Goal: Information Seeking & Learning: Learn about a topic

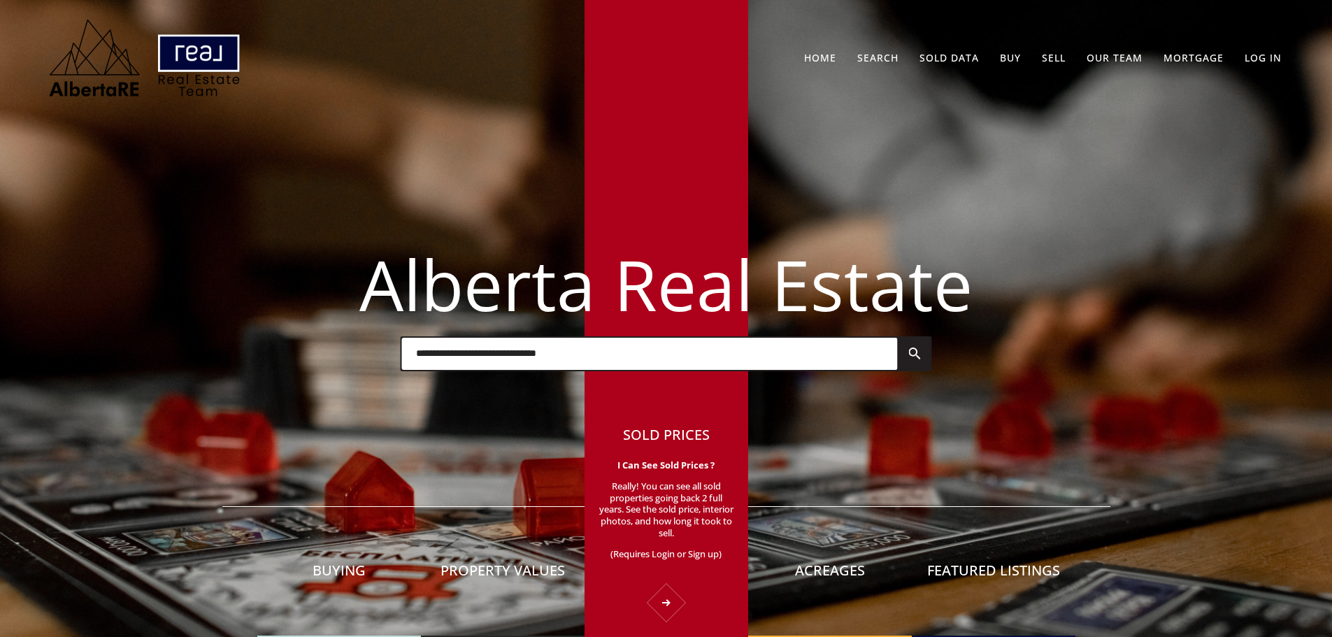
click at [651, 570] on div "Sold Prices I Can See Sold Prices ? Really! You can see all sold properties goi…" at bounding box center [666, 517] width 164 height 240
click at [670, 605] on div "Sold Prices I Can See Sold Prices ? Really! You can see all sold properties goi…" at bounding box center [666, 517] width 164 height 240
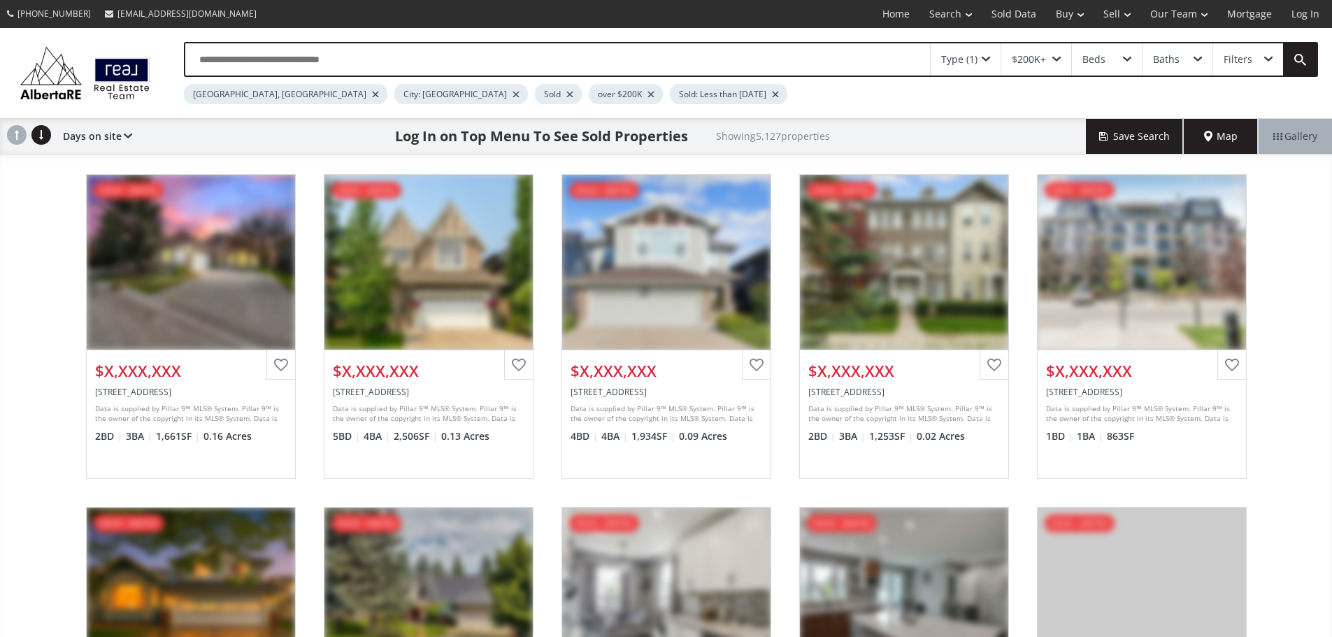
click at [1295, 15] on link "Log In" at bounding box center [1305, 14] width 48 height 28
click at [1299, 20] on link "Log In" at bounding box center [1305, 14] width 48 height 28
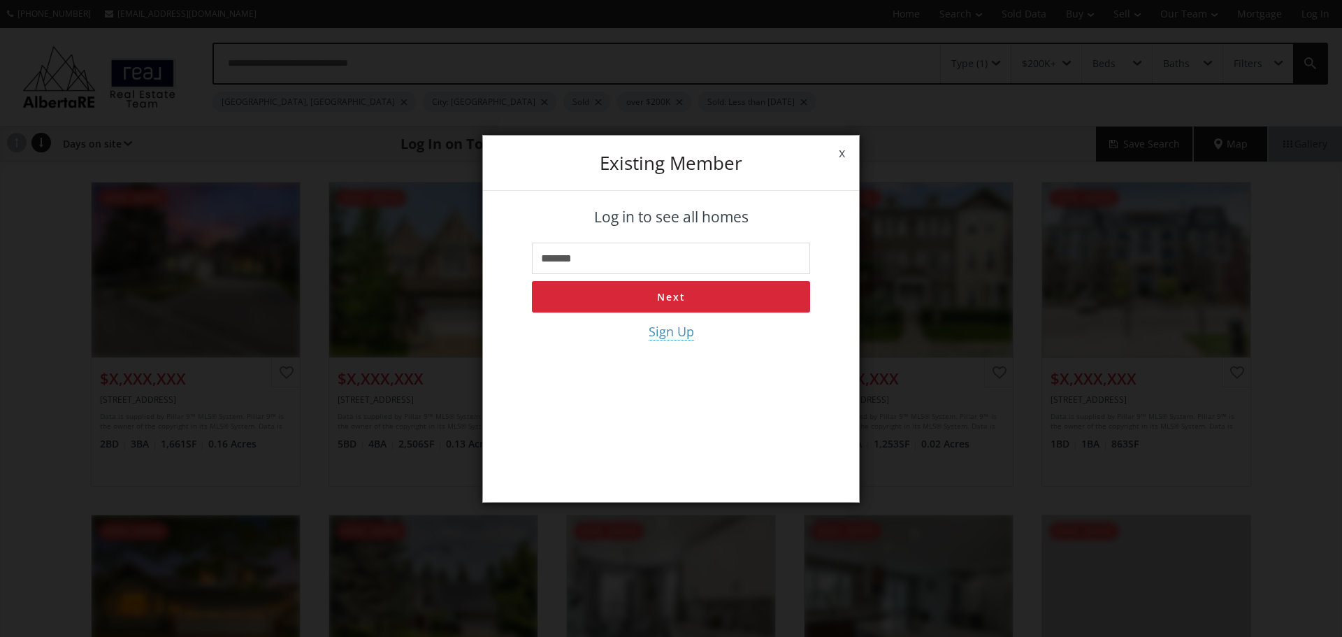
type input "**********"
click at [649, 294] on button "Next" at bounding box center [671, 296] width 278 height 31
type input "**********"
click at [598, 294] on button "Log in" at bounding box center [671, 296] width 278 height 31
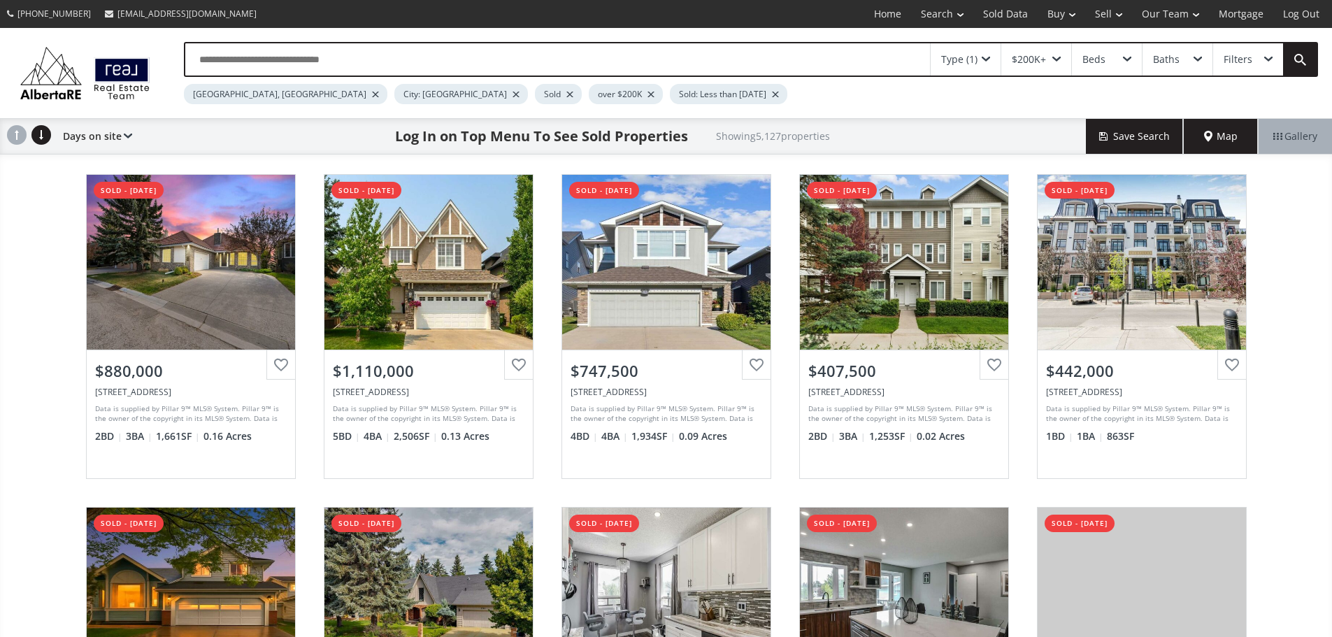
click at [398, 59] on input "text" at bounding box center [557, 59] width 744 height 32
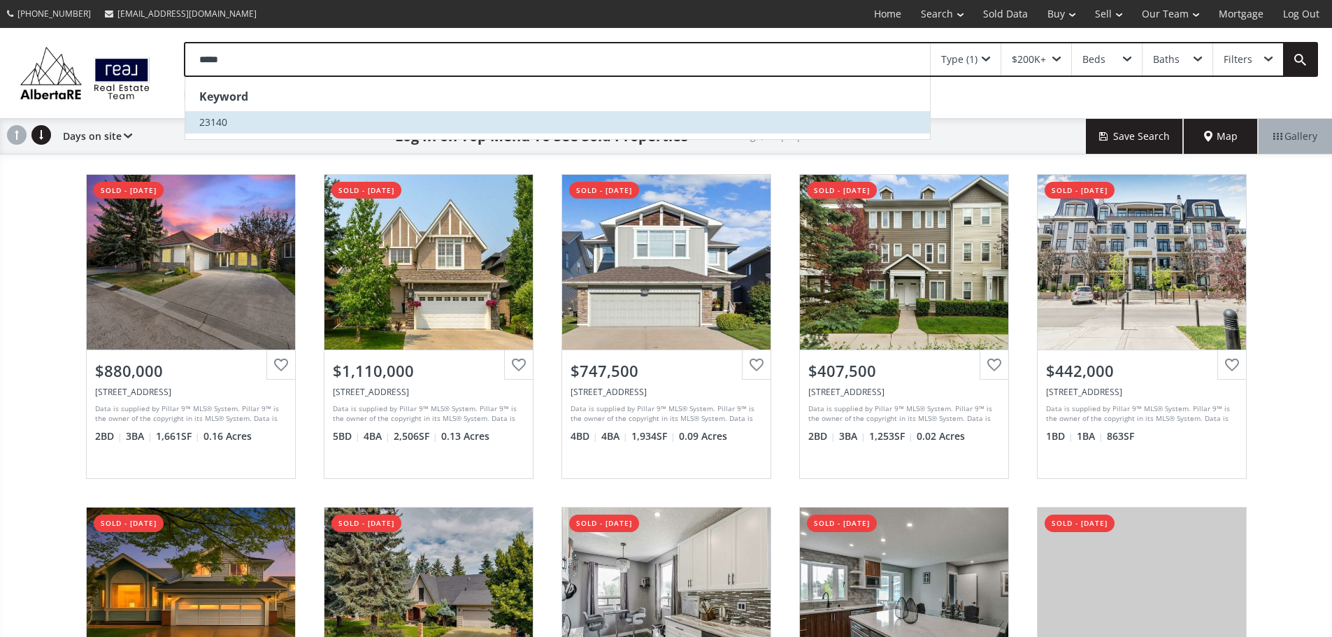
type input "*****"
click at [269, 122] on li "23140" at bounding box center [557, 122] width 744 height 22
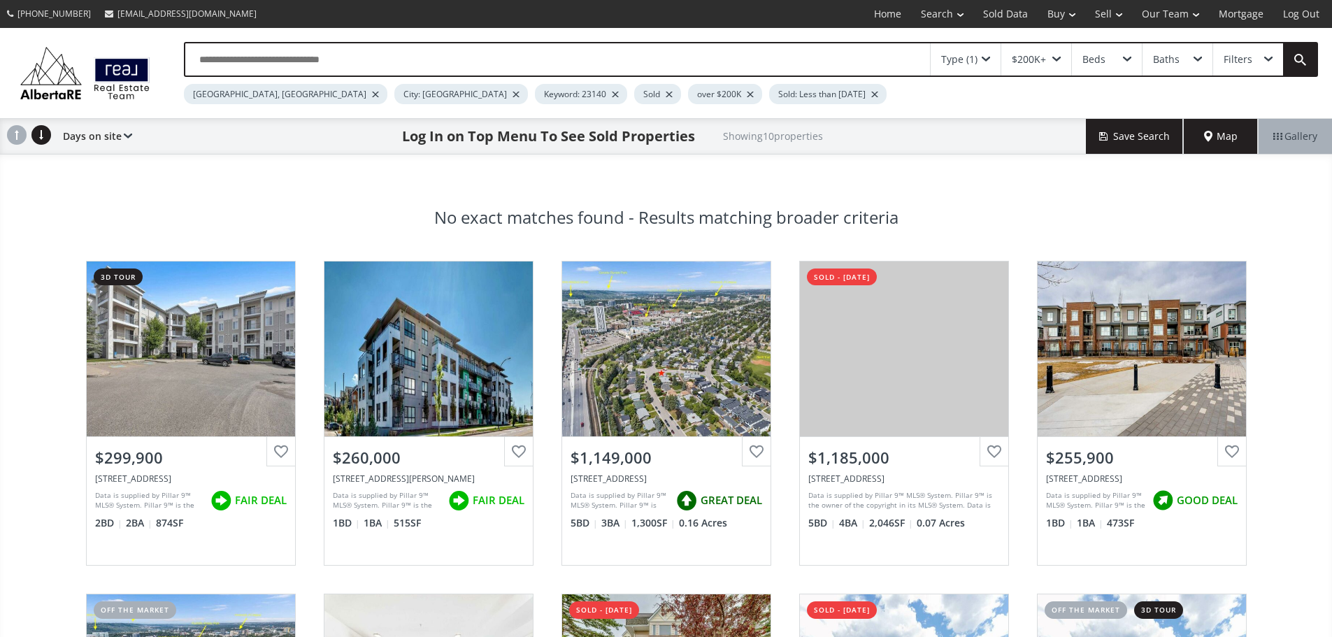
click at [981, 61] on div "Type (1)" at bounding box center [965, 59] width 70 height 32
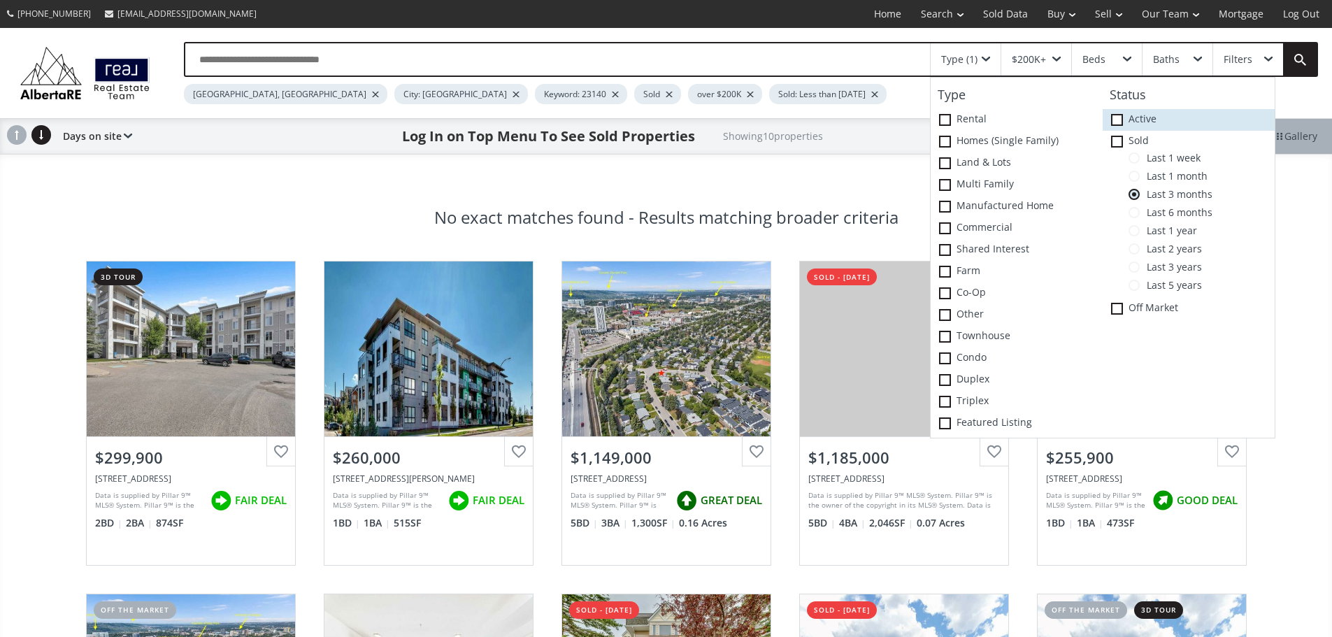
click at [1119, 126] on span at bounding box center [1117, 120] width 12 height 12
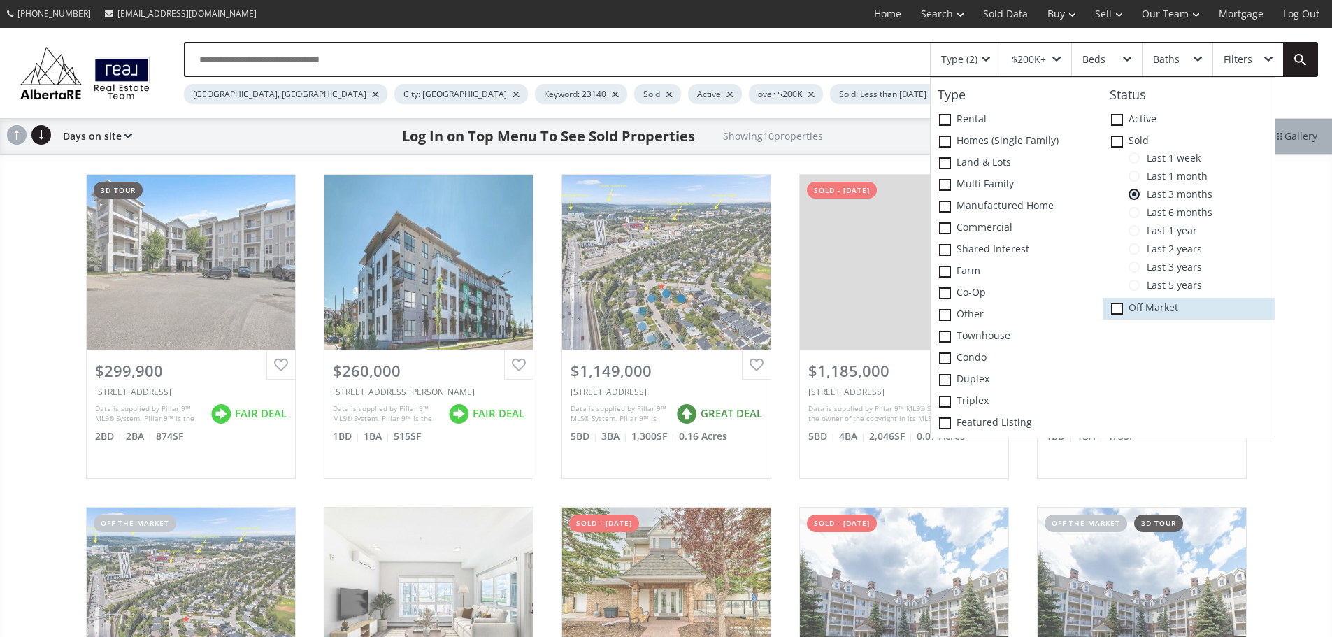
click at [1114, 315] on span at bounding box center [1117, 309] width 12 height 12
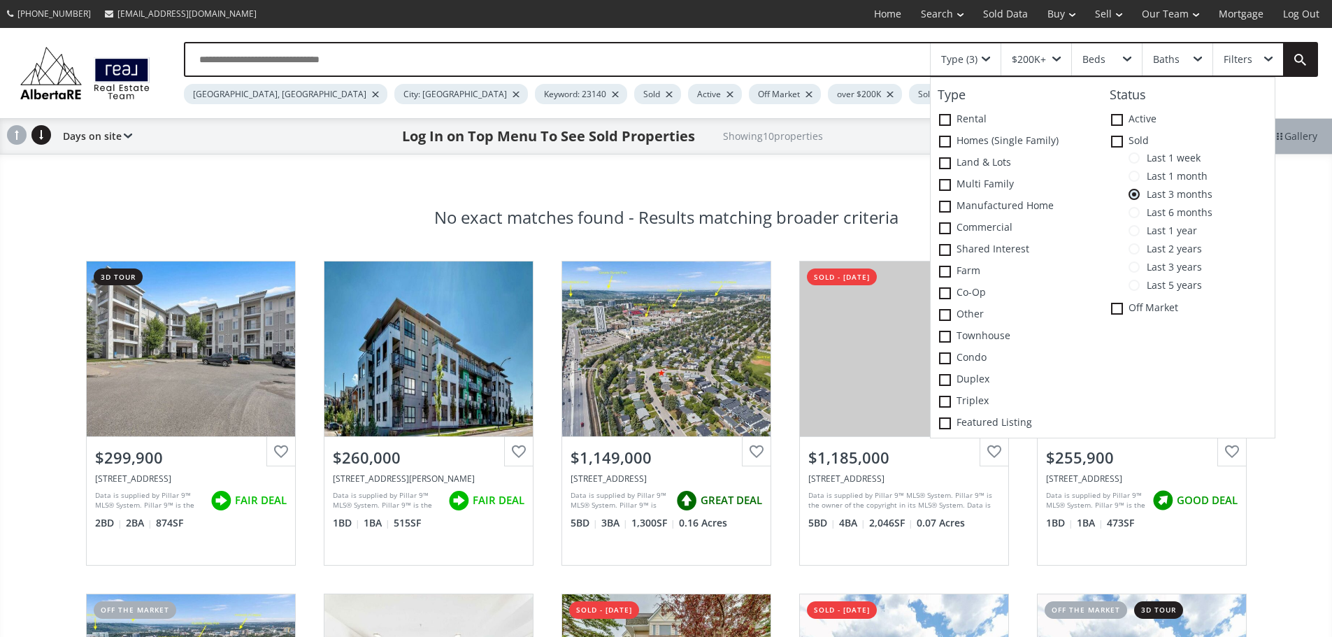
click at [373, 62] on input "text" at bounding box center [557, 59] width 744 height 32
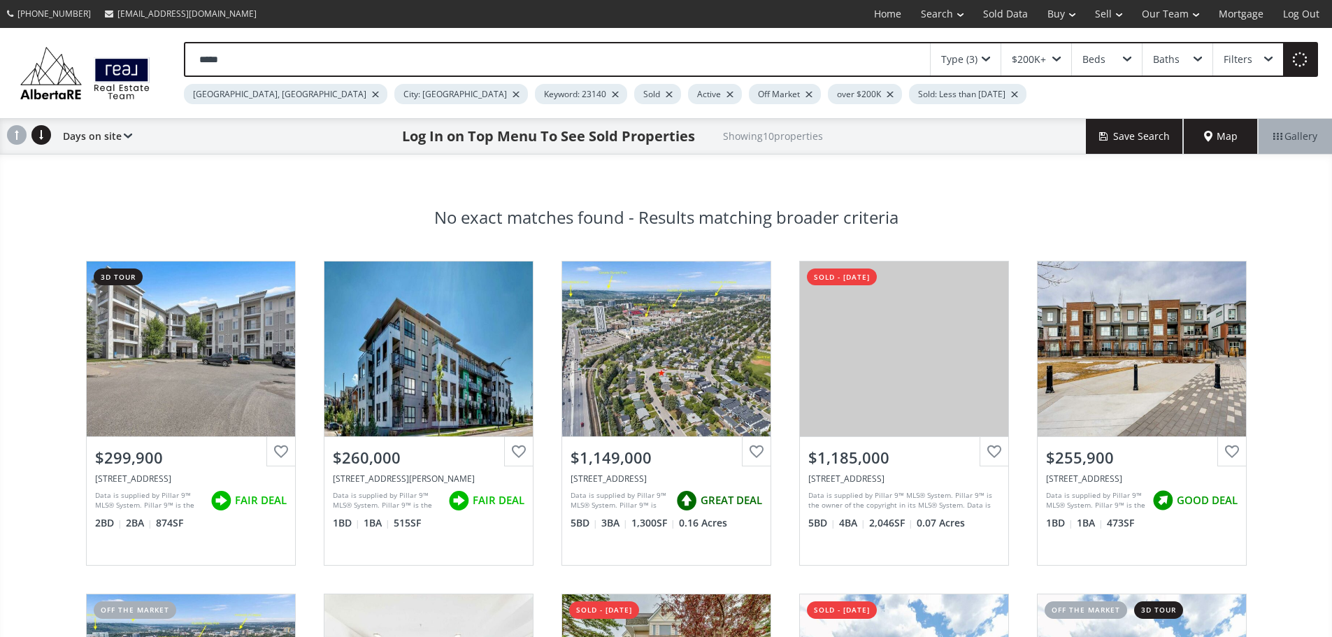
type input "*****"
click at [512, 97] on div at bounding box center [515, 95] width 7 height 6
click at [870, 97] on div at bounding box center [873, 95] width 7 height 6
click at [261, 62] on input "text" at bounding box center [557, 59] width 744 height 32
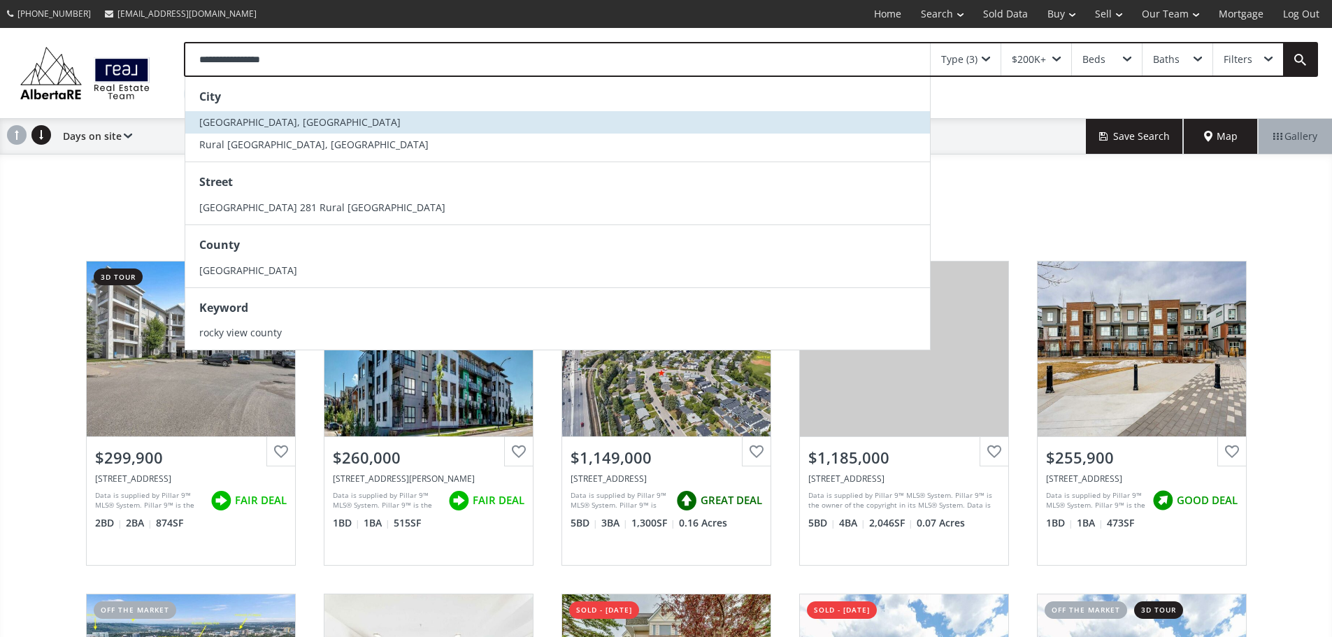
type input "**********"
click at [273, 129] on span "Rocky View County, AB" at bounding box center [299, 121] width 201 height 13
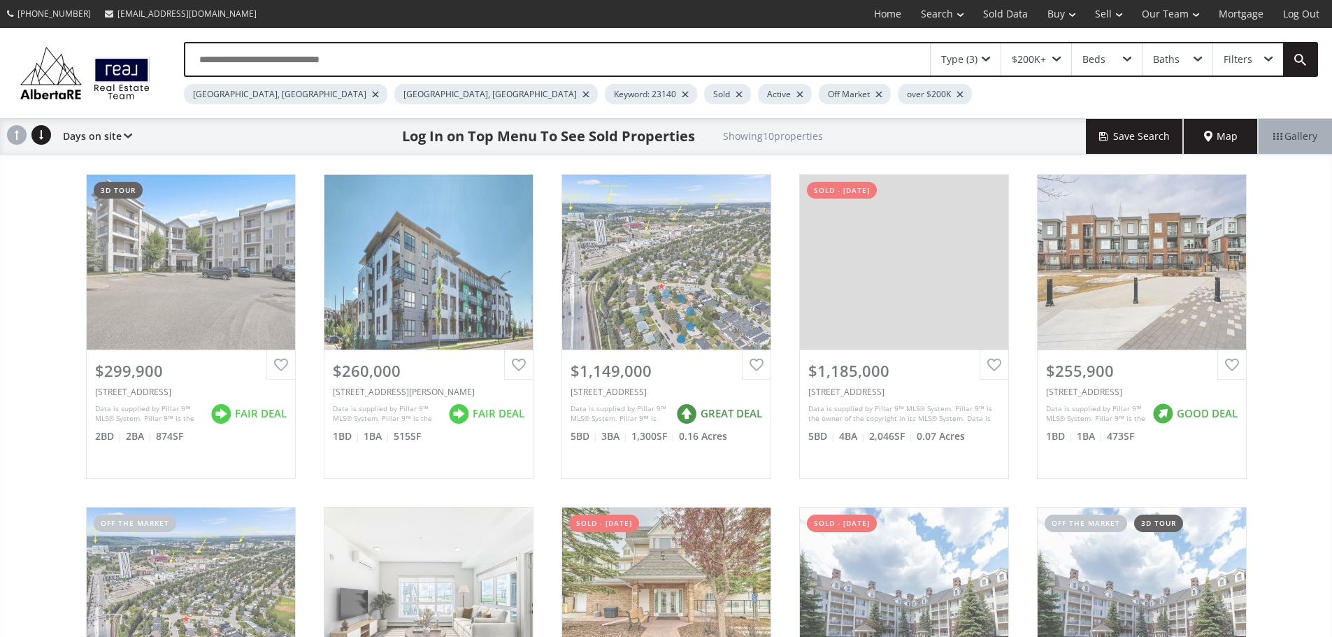
click at [372, 97] on div at bounding box center [375, 95] width 7 height 6
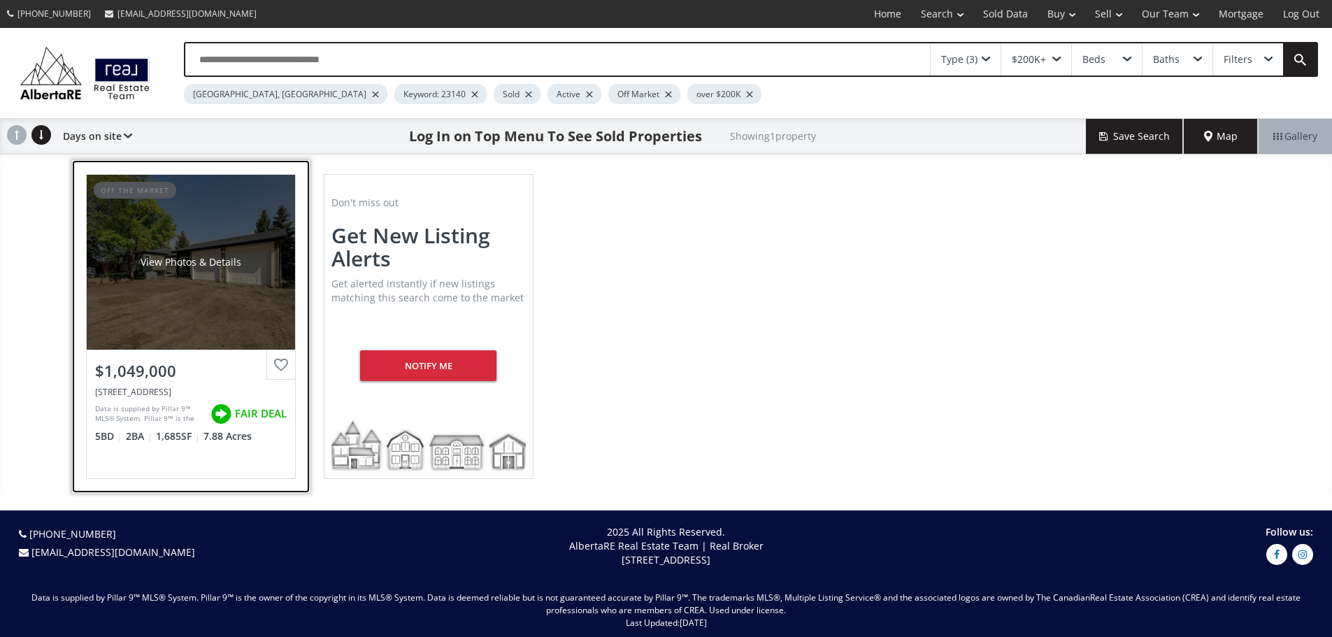
click at [163, 334] on div "View Photos & Details" at bounding box center [191, 262] width 208 height 175
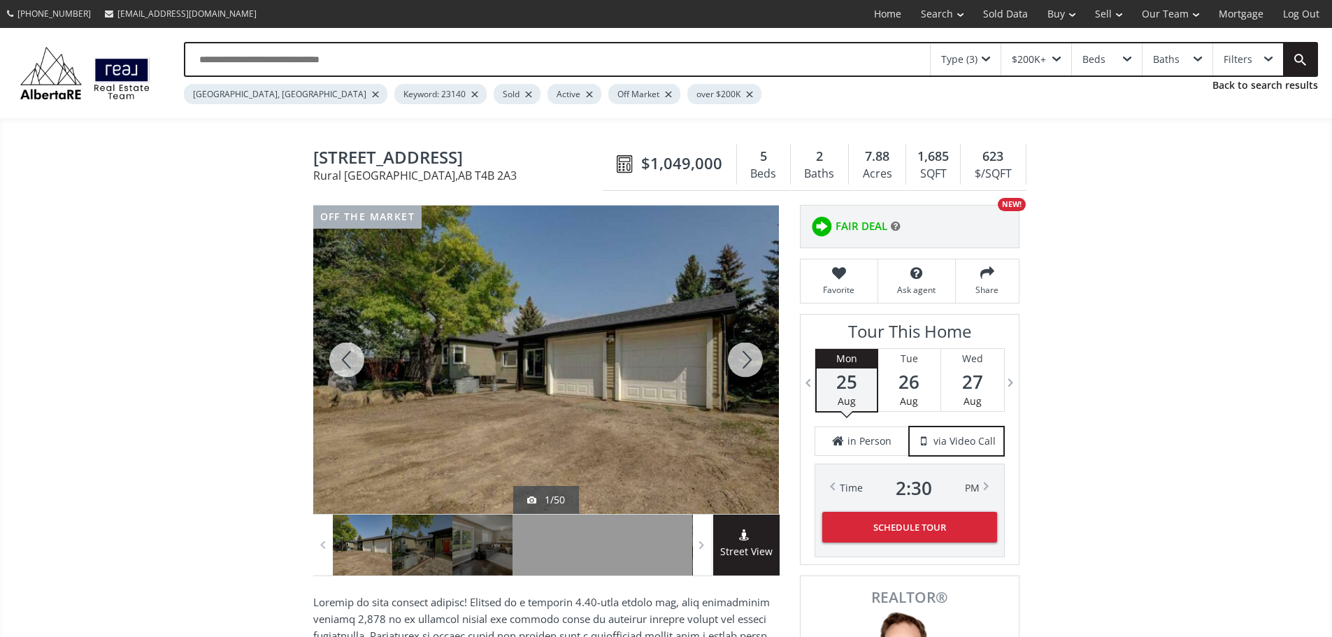
click at [744, 368] on div at bounding box center [745, 360] width 67 height 308
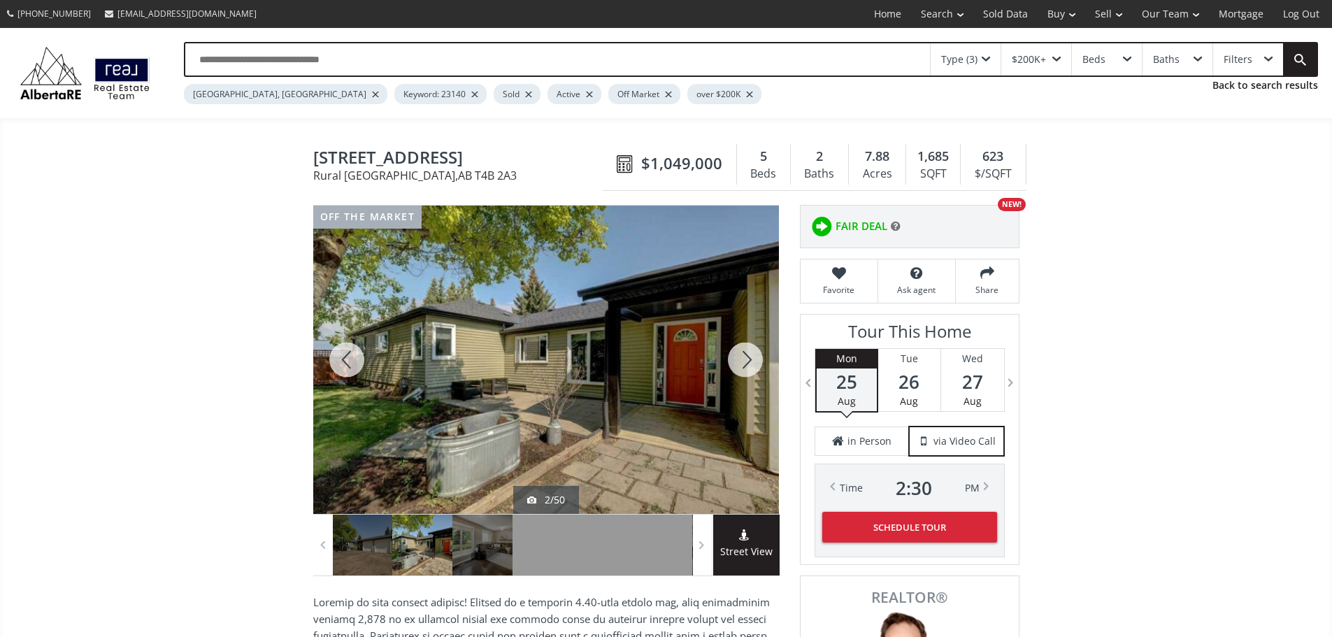
click at [744, 368] on div at bounding box center [745, 360] width 67 height 308
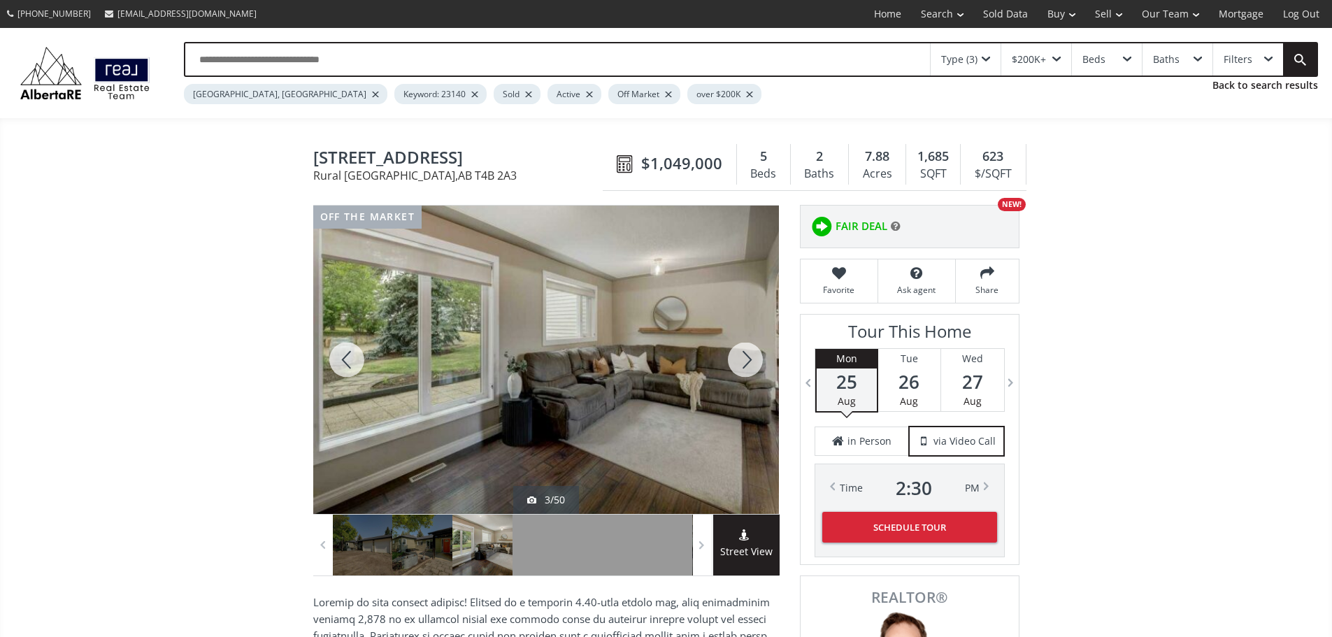
click at [744, 368] on div at bounding box center [745, 360] width 67 height 308
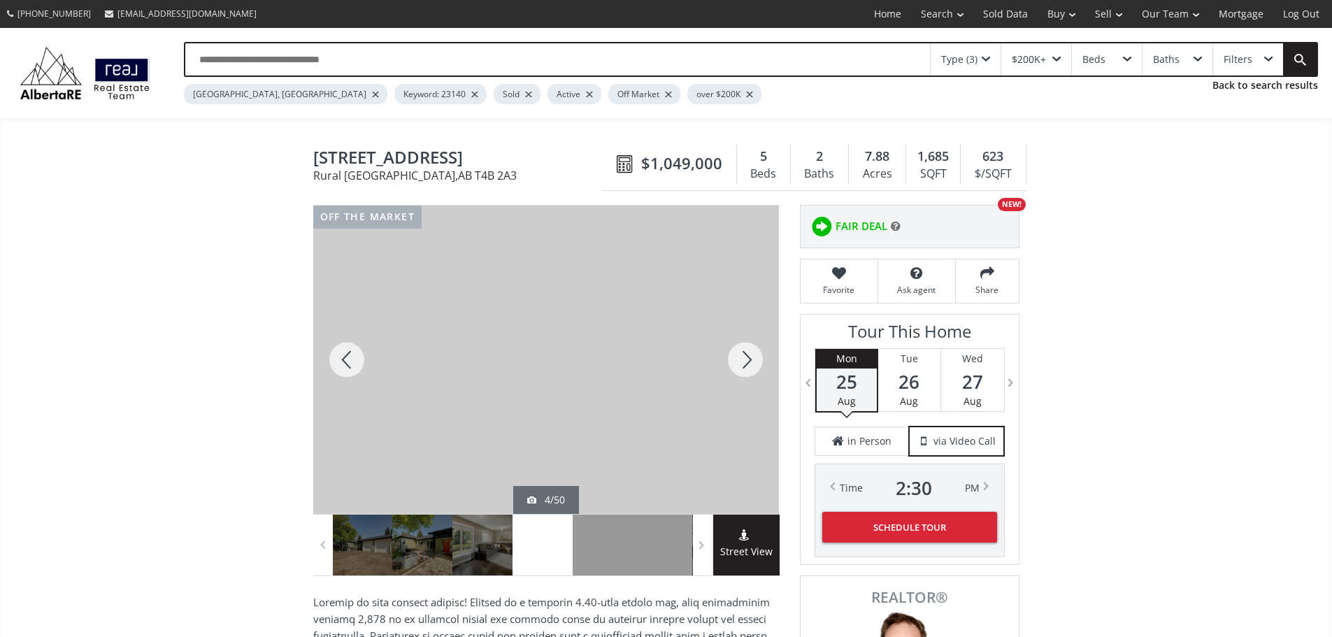
click at [744, 368] on div at bounding box center [745, 360] width 67 height 308
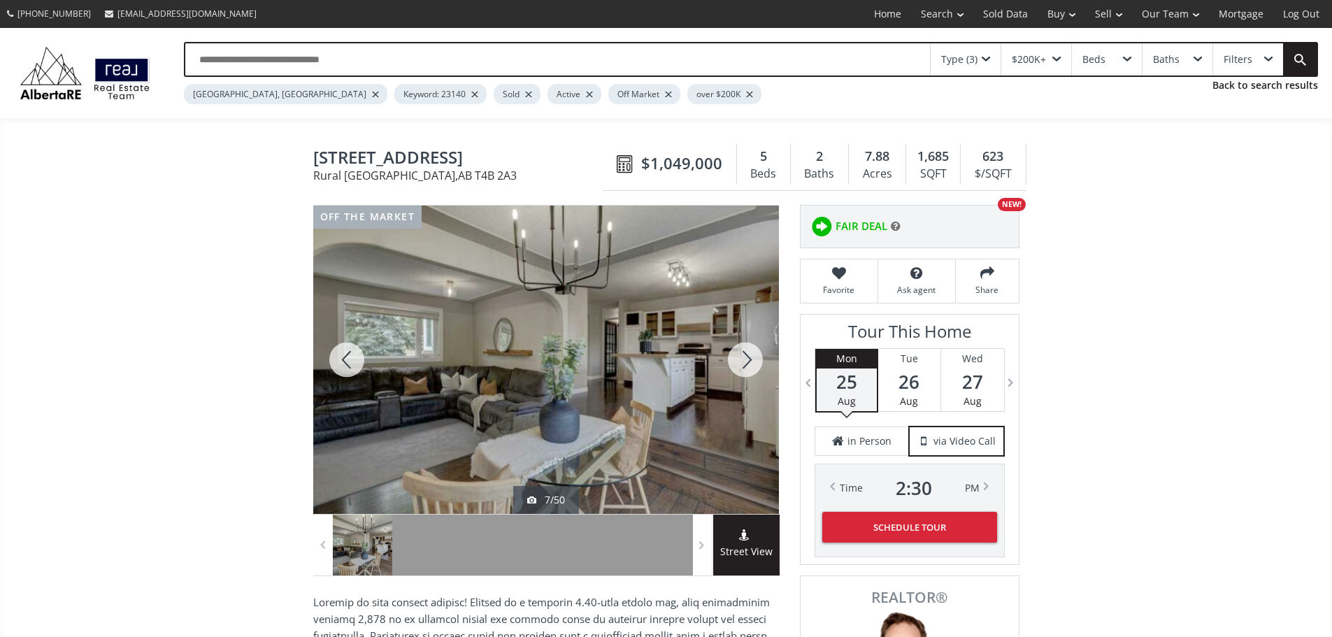
click at [744, 368] on div at bounding box center [745, 360] width 67 height 308
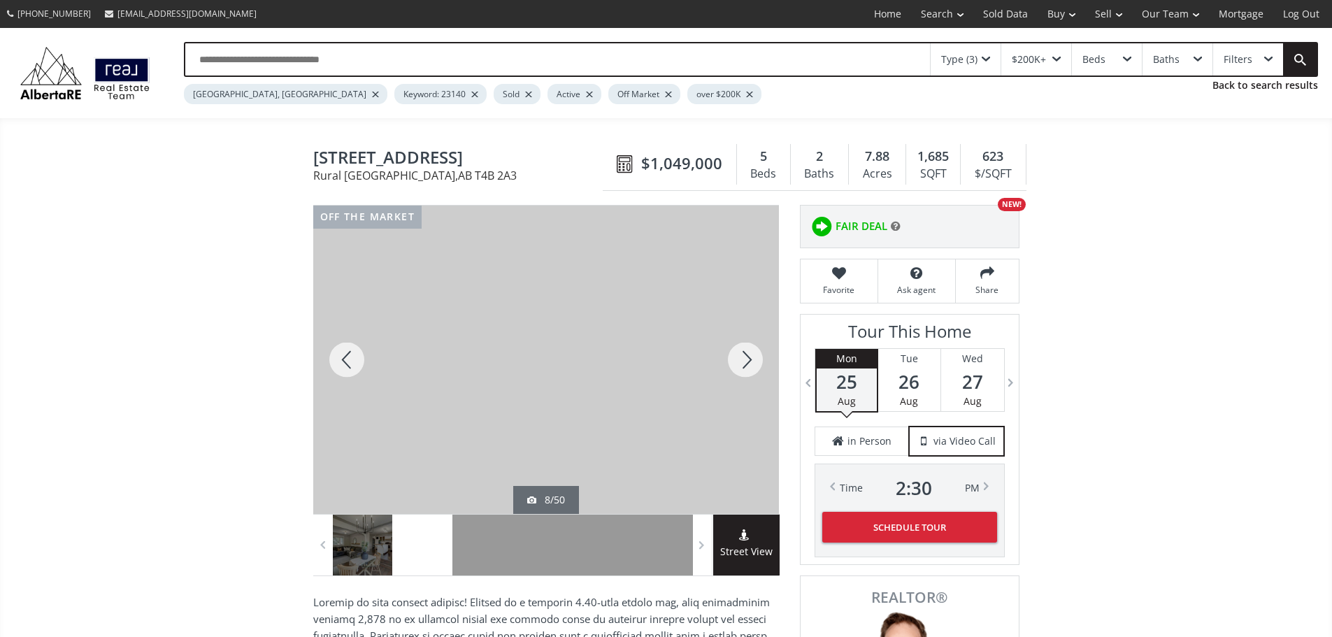
click at [744, 368] on div at bounding box center [745, 360] width 67 height 308
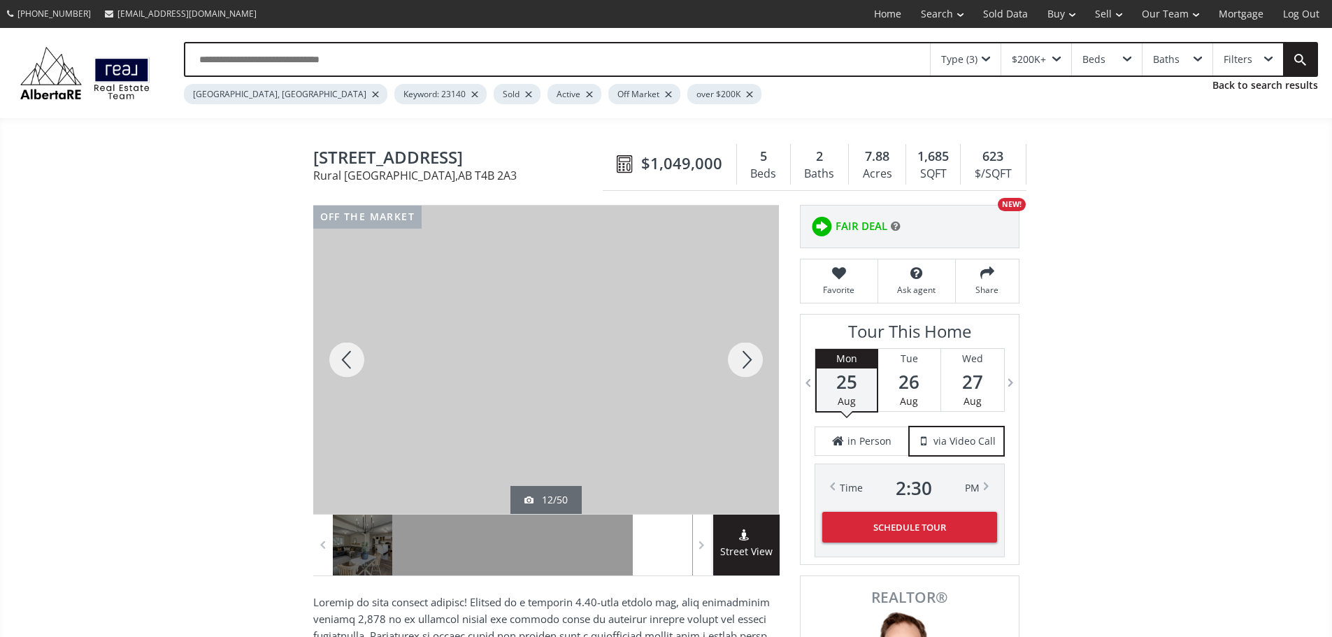
click at [744, 368] on div at bounding box center [745, 360] width 67 height 308
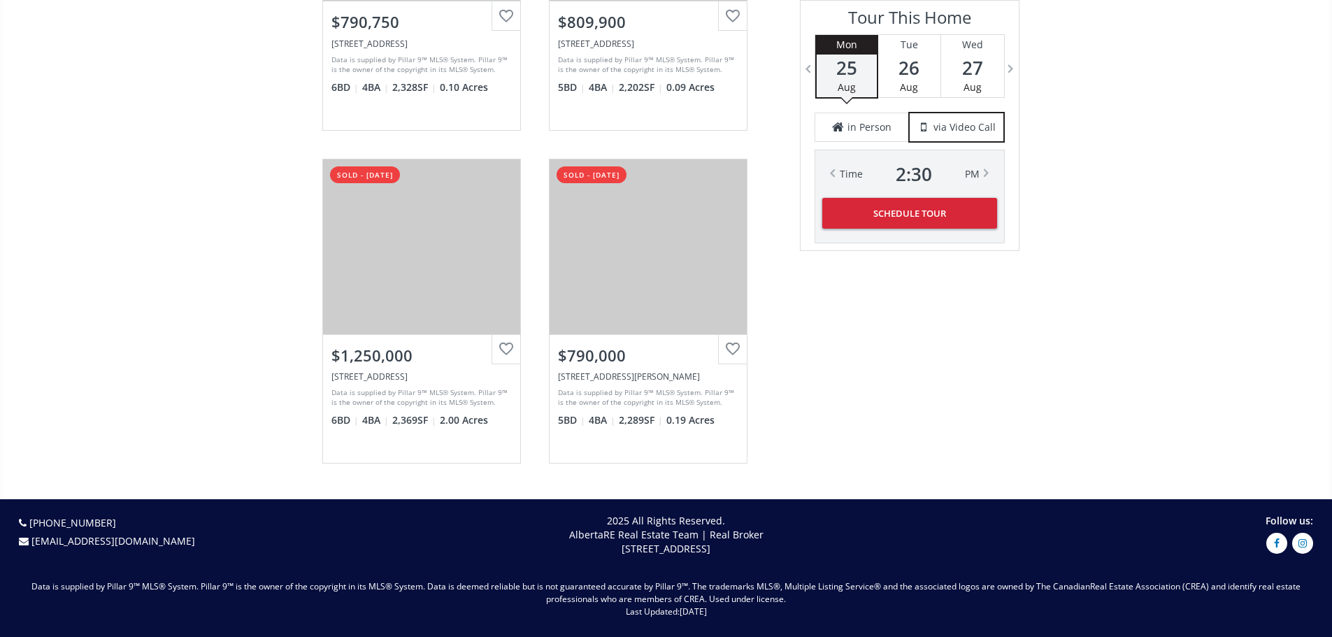
scroll to position [2936, 0]
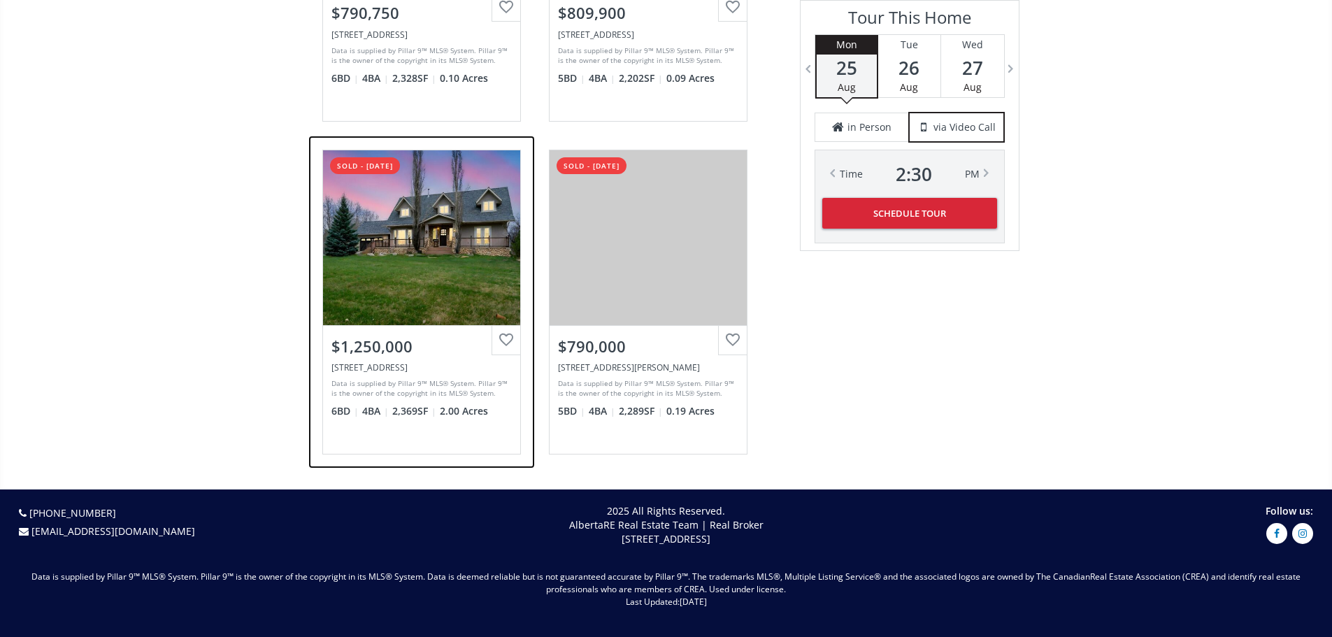
click at [401, 357] on div "$1,250,000" at bounding box center [421, 347] width 180 height 22
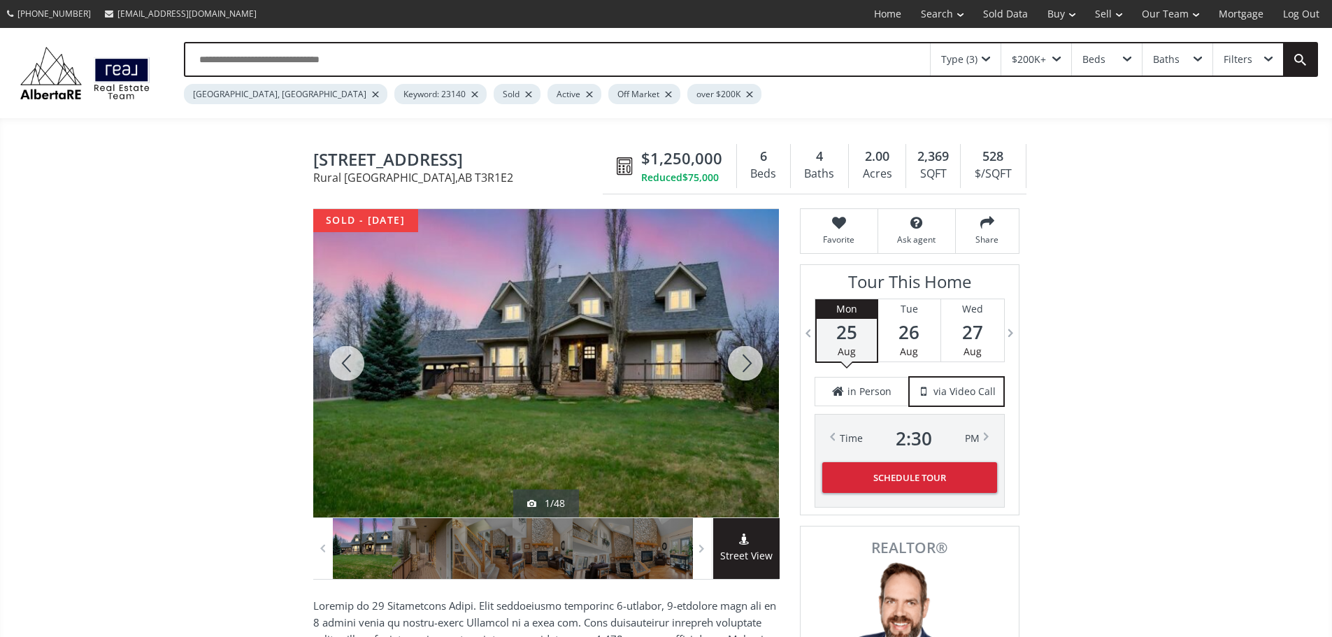
click at [754, 356] on div at bounding box center [745, 363] width 67 height 308
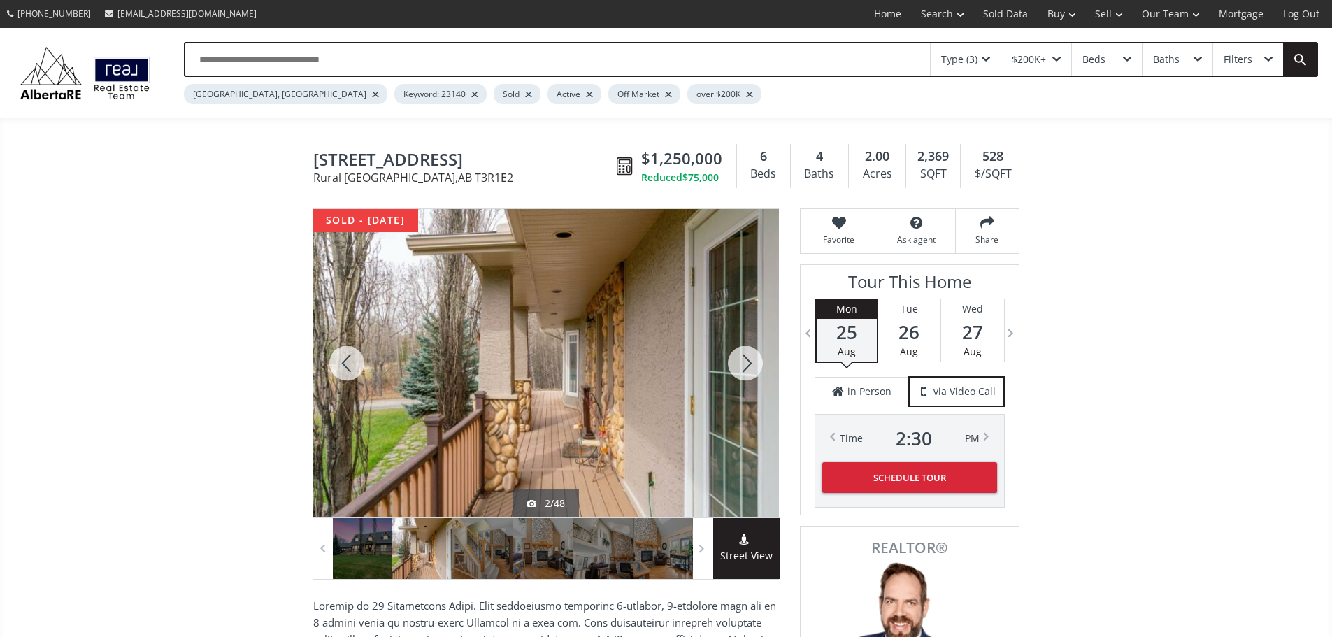
click at [740, 371] on div at bounding box center [745, 363] width 67 height 308
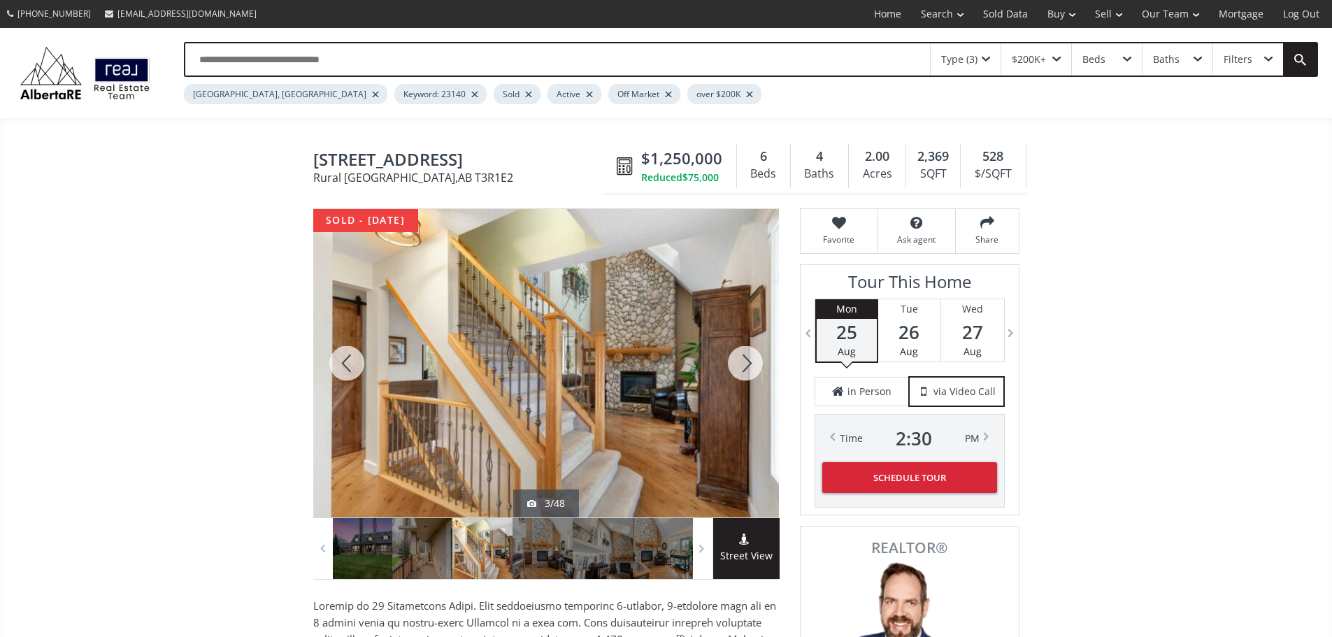
click at [740, 371] on div at bounding box center [745, 363] width 67 height 308
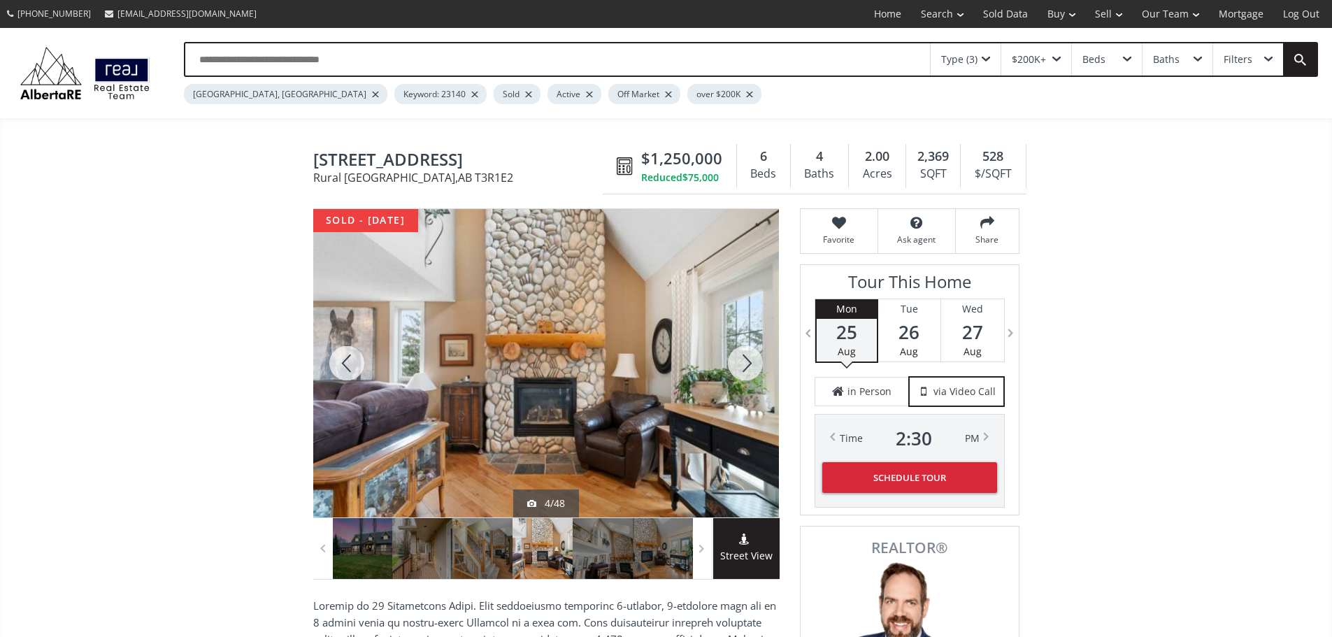
click at [740, 371] on div at bounding box center [745, 363] width 67 height 308
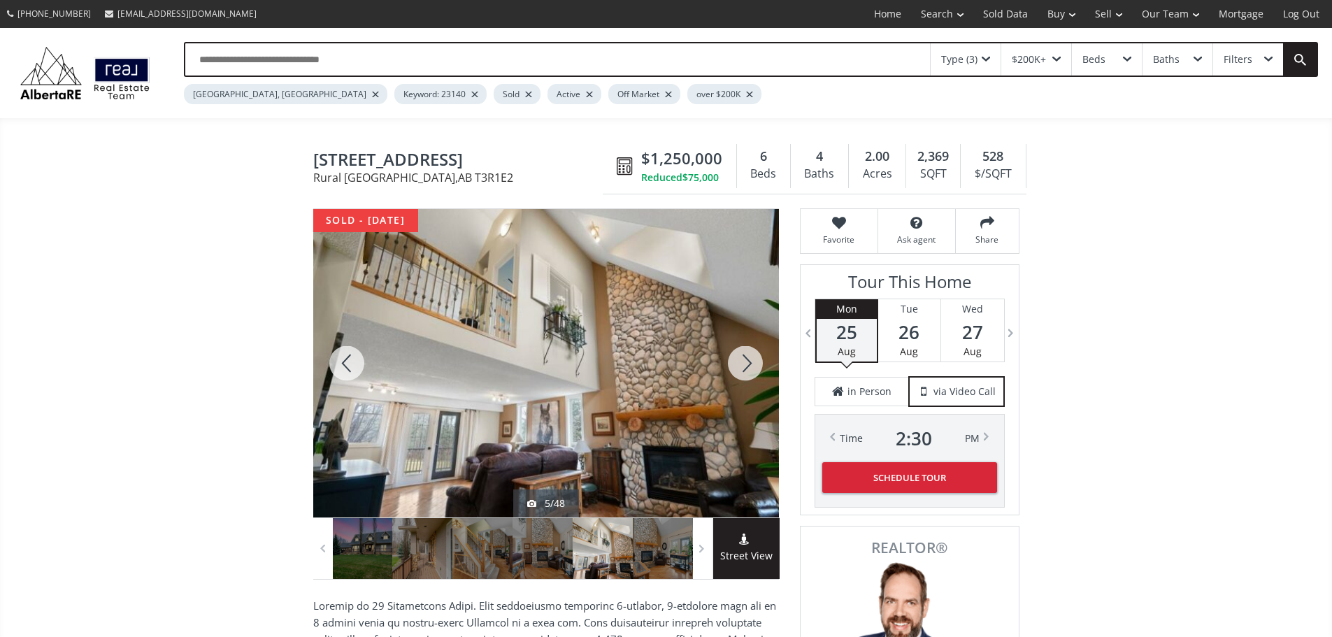
click at [740, 371] on div at bounding box center [745, 363] width 67 height 308
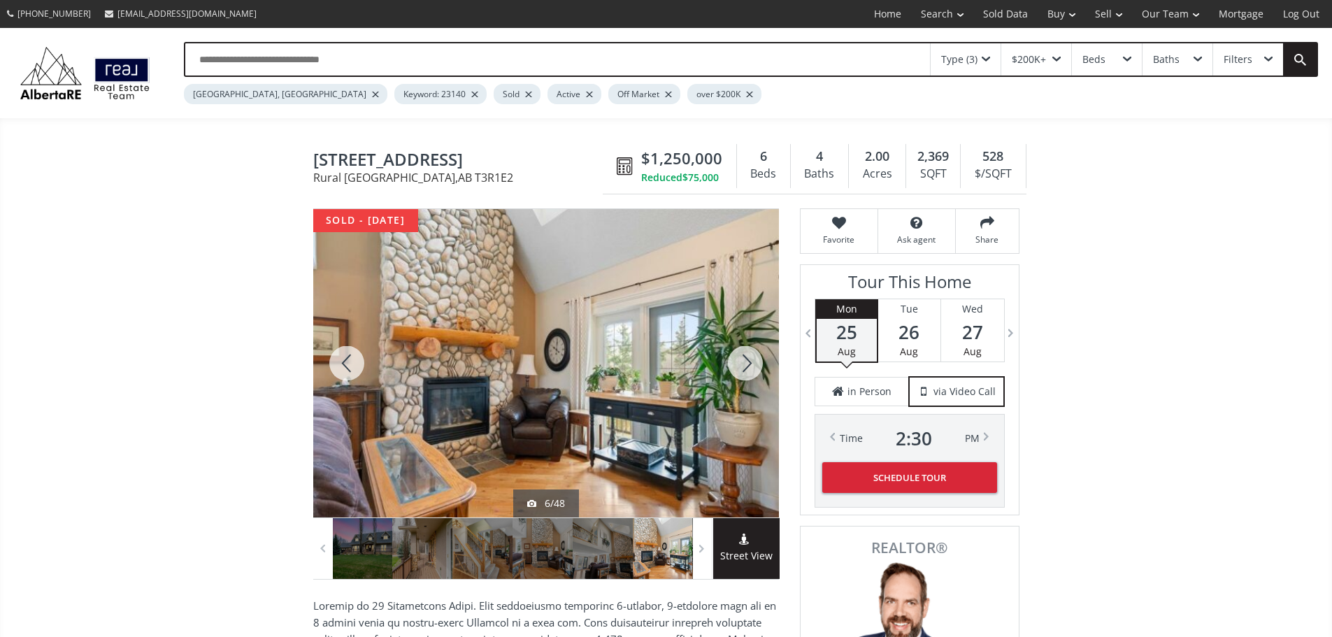
click at [740, 371] on div at bounding box center [745, 363] width 67 height 308
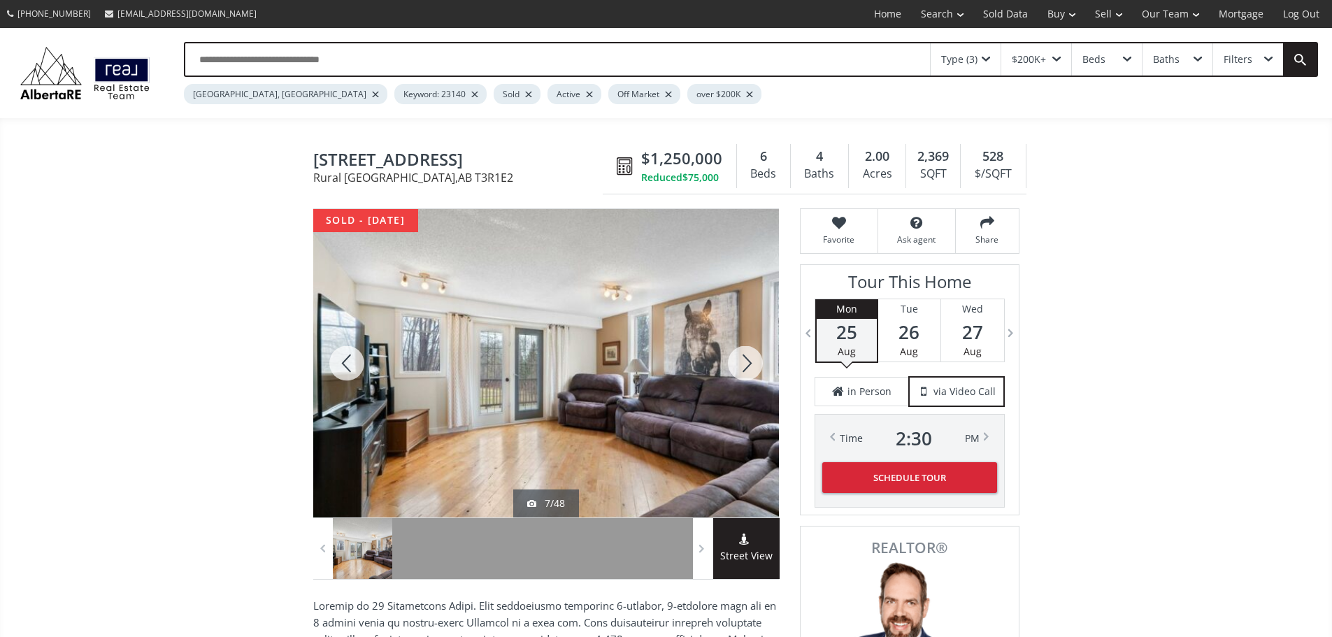
click at [740, 371] on div at bounding box center [745, 363] width 67 height 308
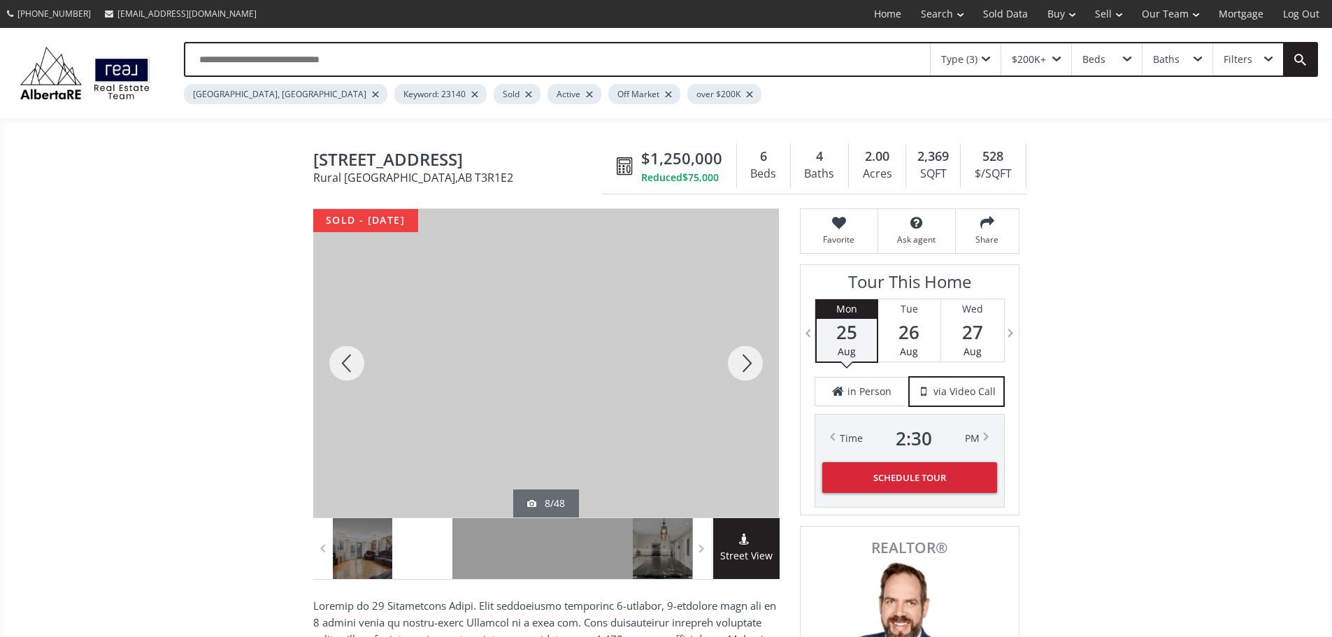
click at [740, 371] on div at bounding box center [745, 363] width 67 height 308
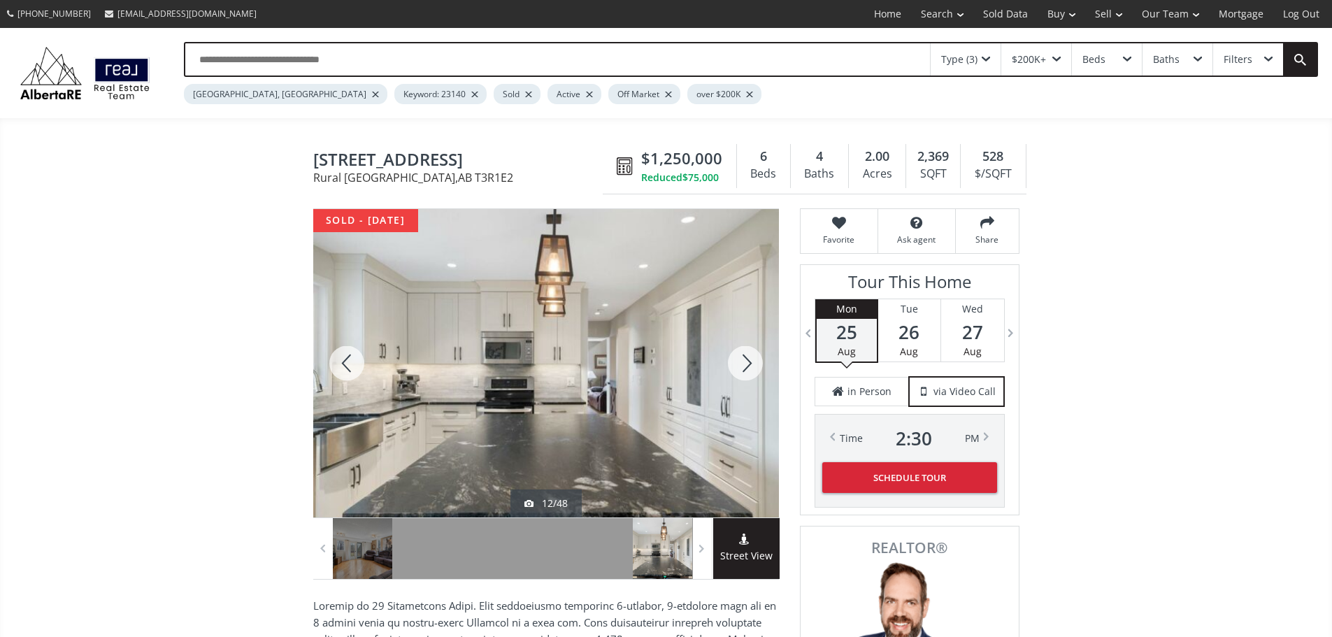
click at [740, 371] on div at bounding box center [745, 363] width 67 height 308
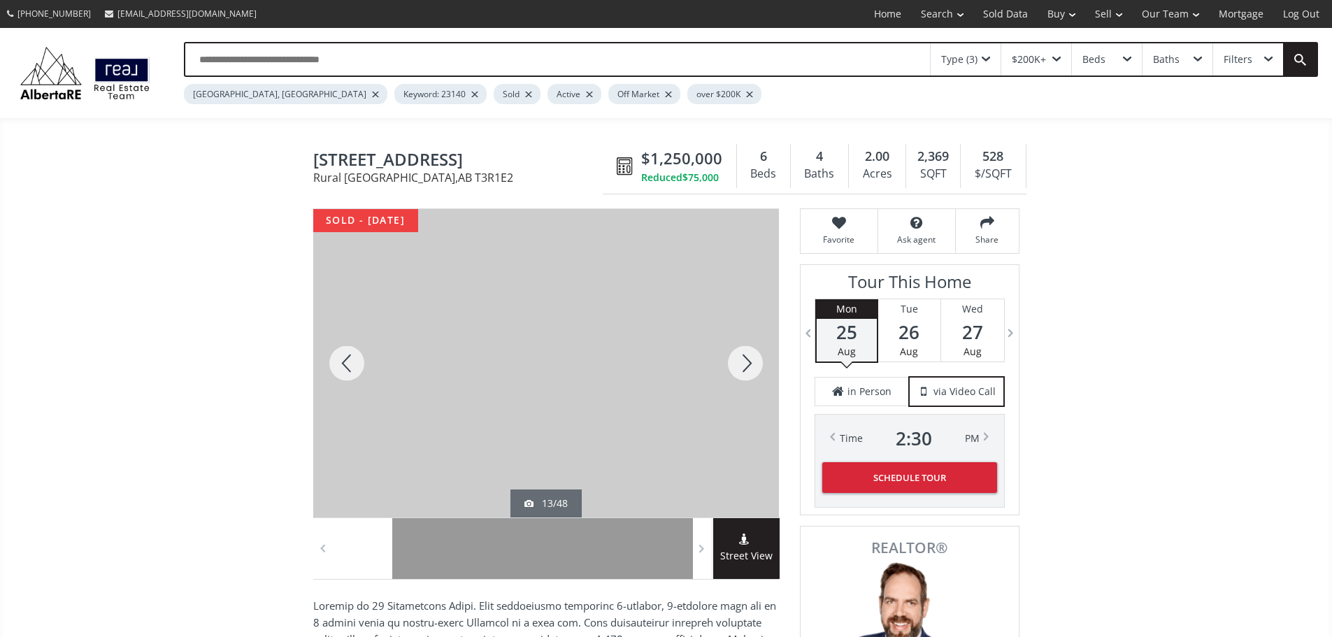
click at [740, 371] on div at bounding box center [745, 363] width 67 height 308
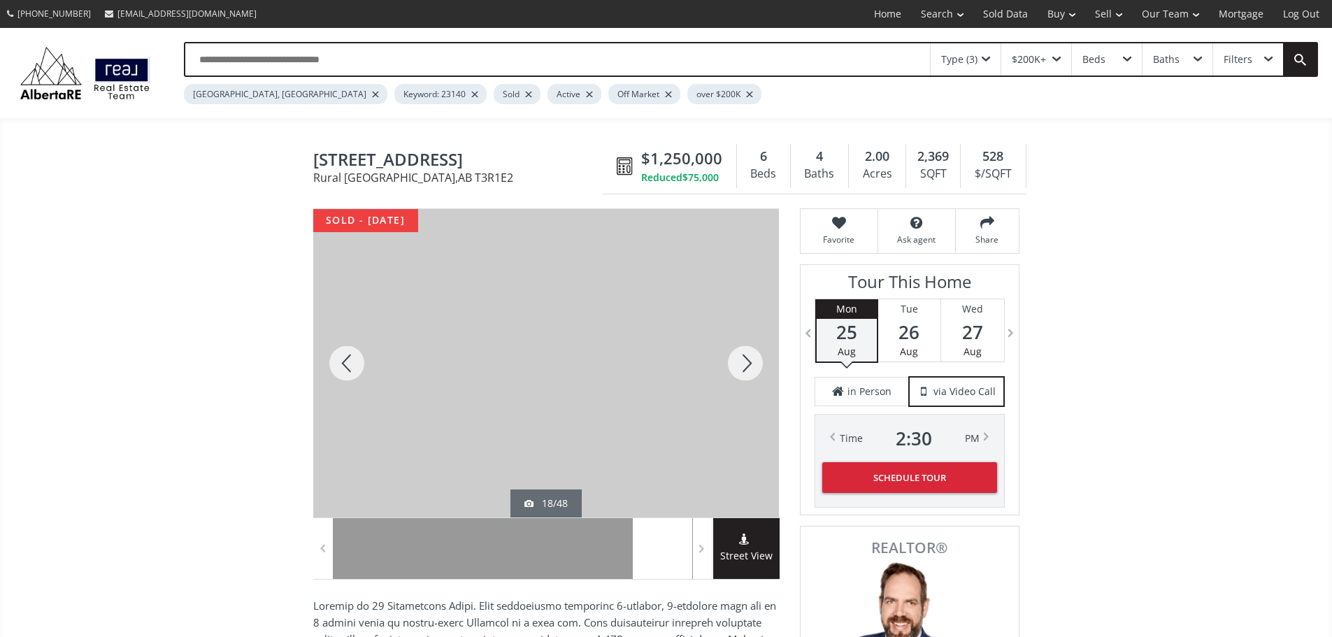
click at [740, 371] on div at bounding box center [745, 363] width 67 height 308
